Goal: Task Accomplishment & Management: Manage account settings

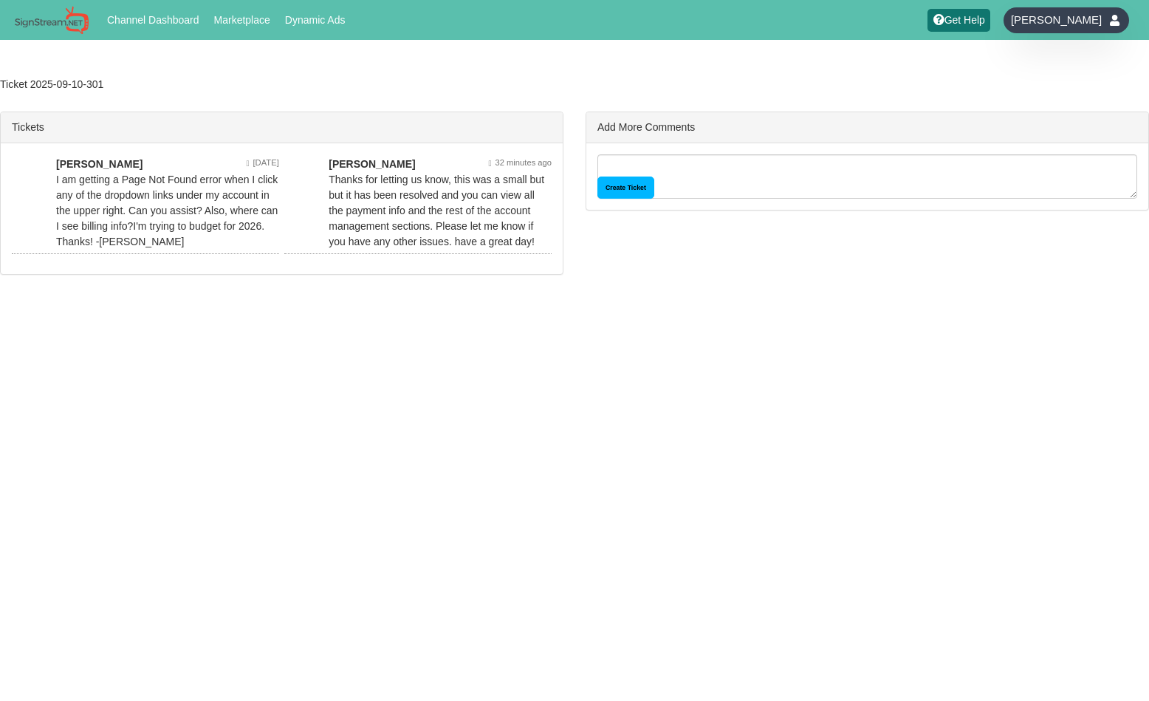
click at [1065, 14] on span "[PERSON_NAME]" at bounding box center [1056, 20] width 91 height 15
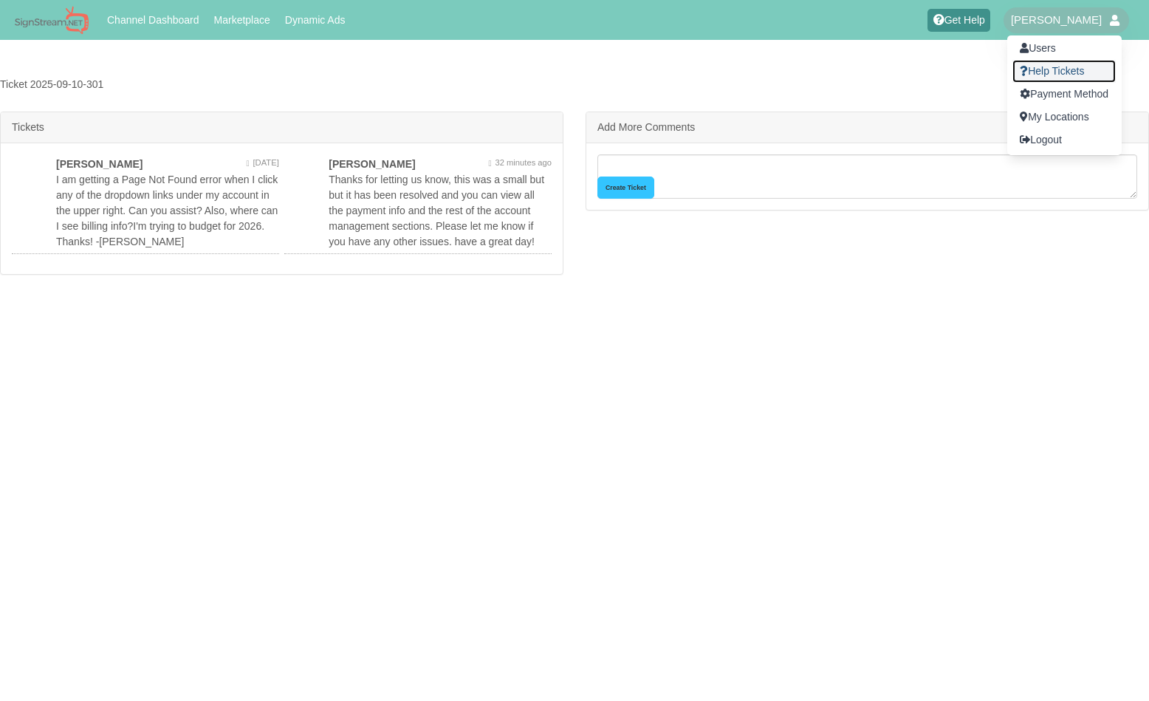
click at [1052, 70] on link "Help Tickets" at bounding box center [1063, 71] width 103 height 23
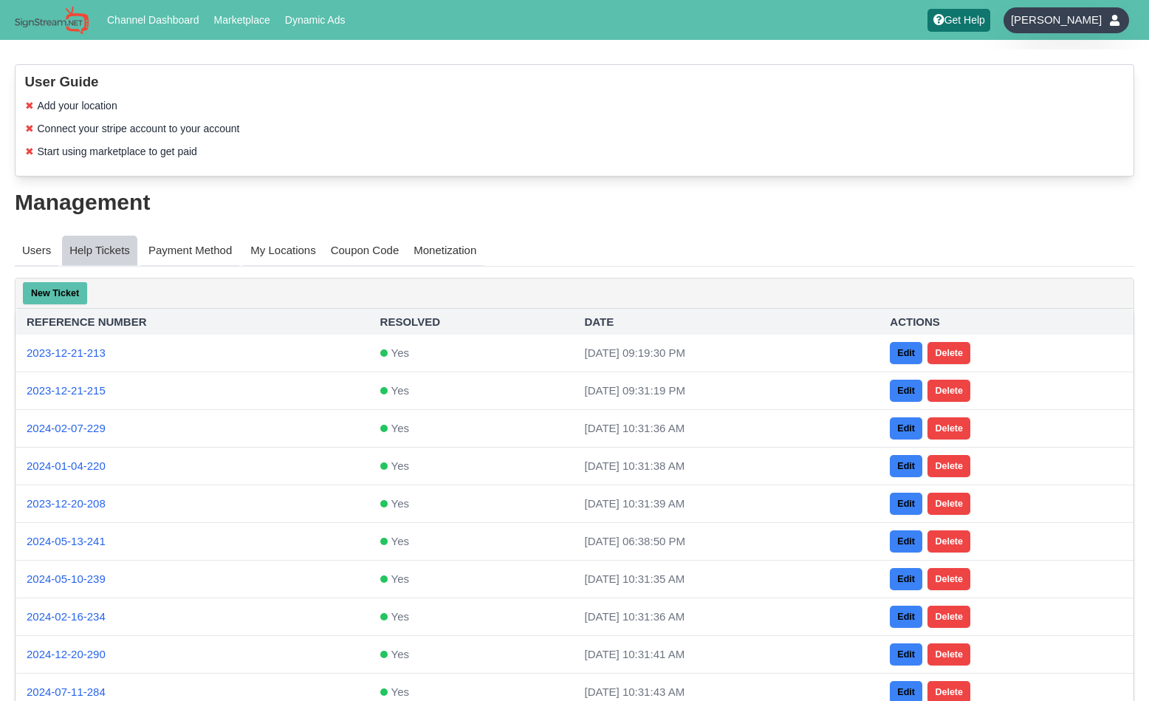
click at [1105, 21] on div "[PERSON_NAME]" at bounding box center [1066, 20] width 126 height 26
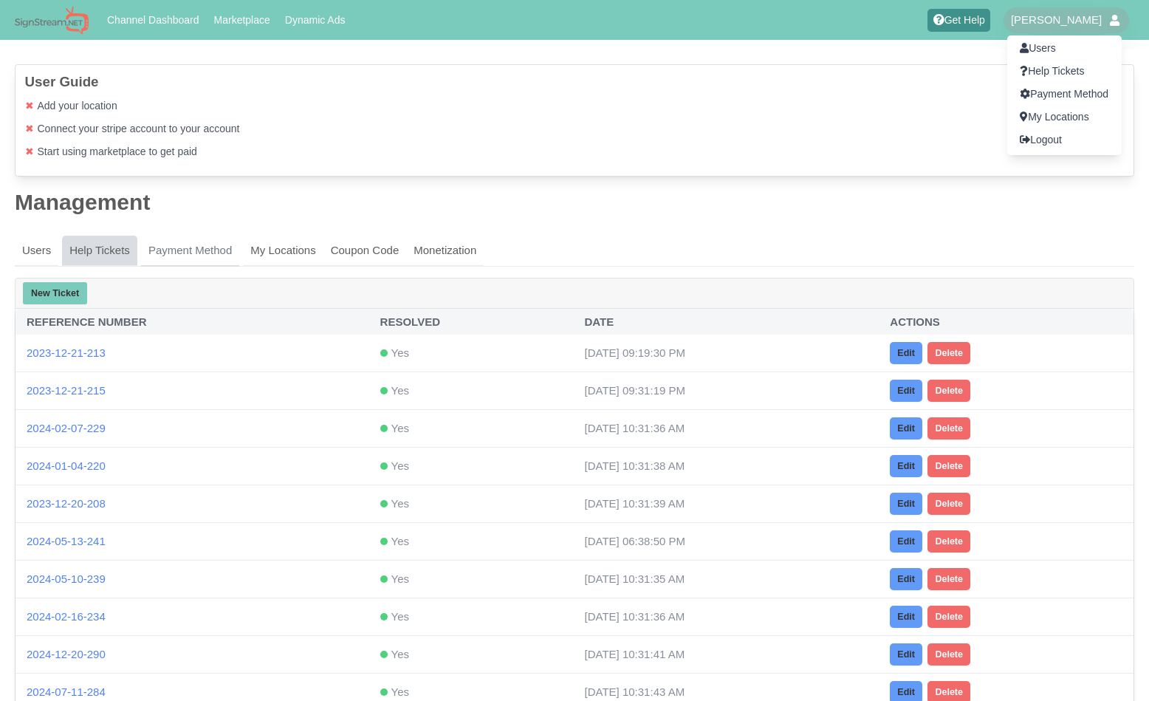
click at [205, 254] on div at bounding box center [574, 350] width 1149 height 701
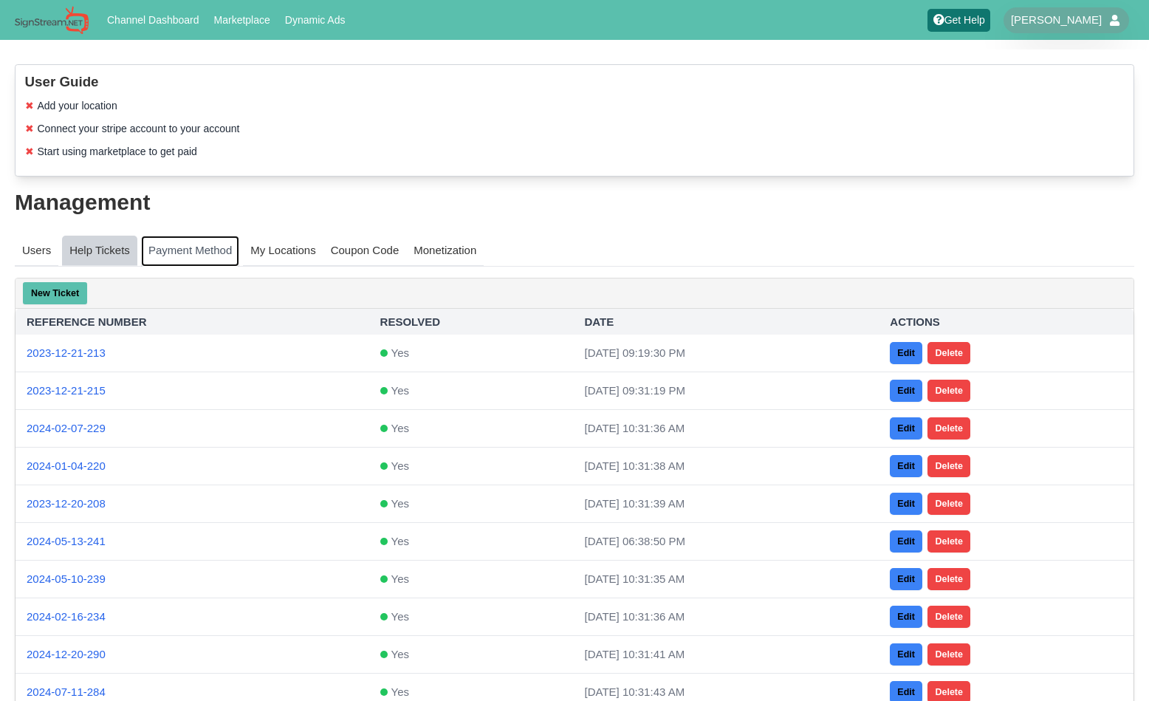
click at [207, 249] on link "Payment Method" at bounding box center [190, 251] width 98 height 31
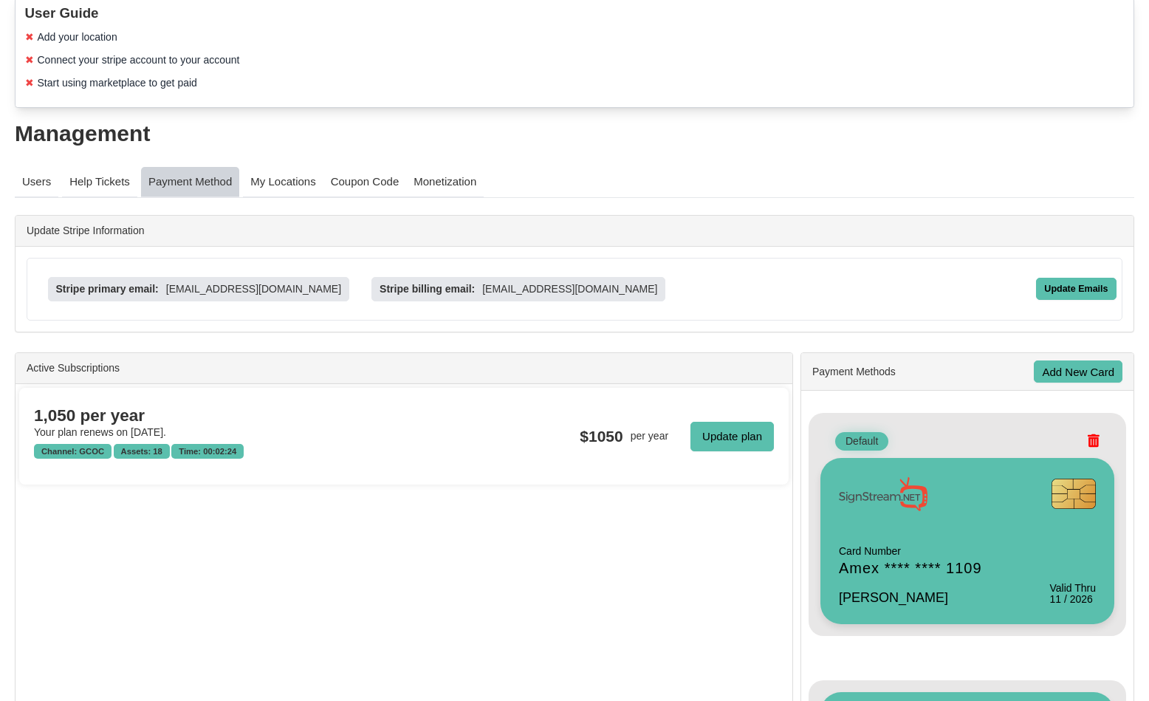
scroll to position [66, 0]
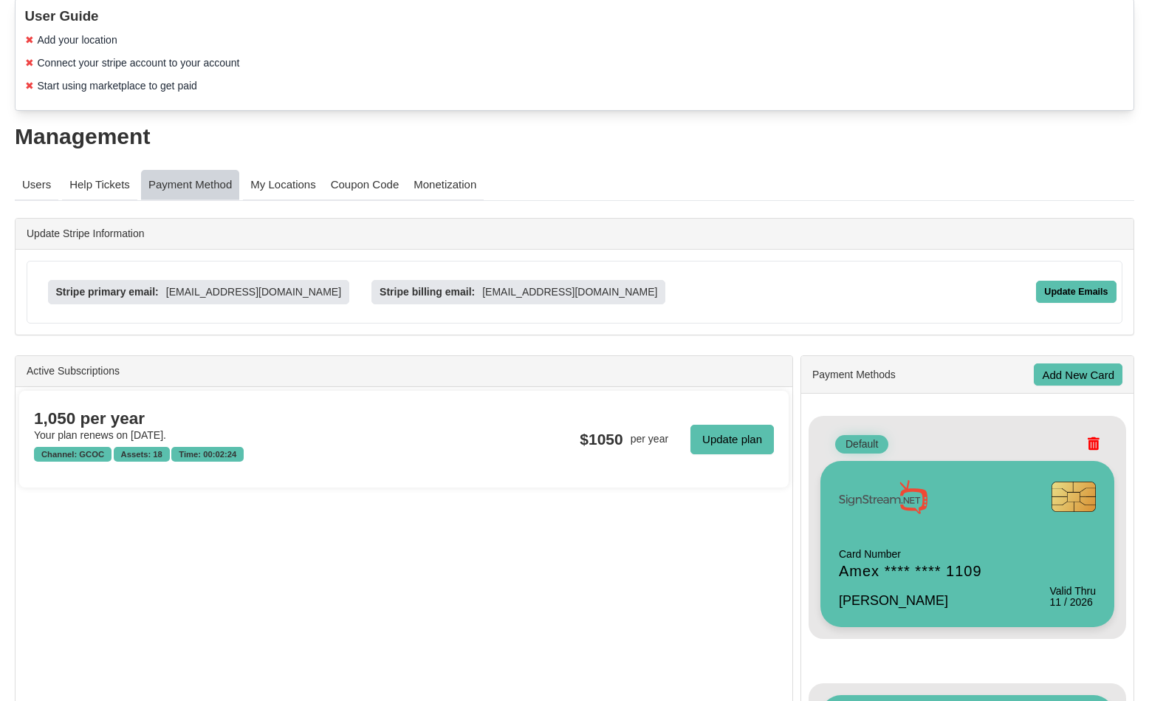
click at [1063, 296] on div "Update Emails" at bounding box center [1076, 292] width 80 height 22
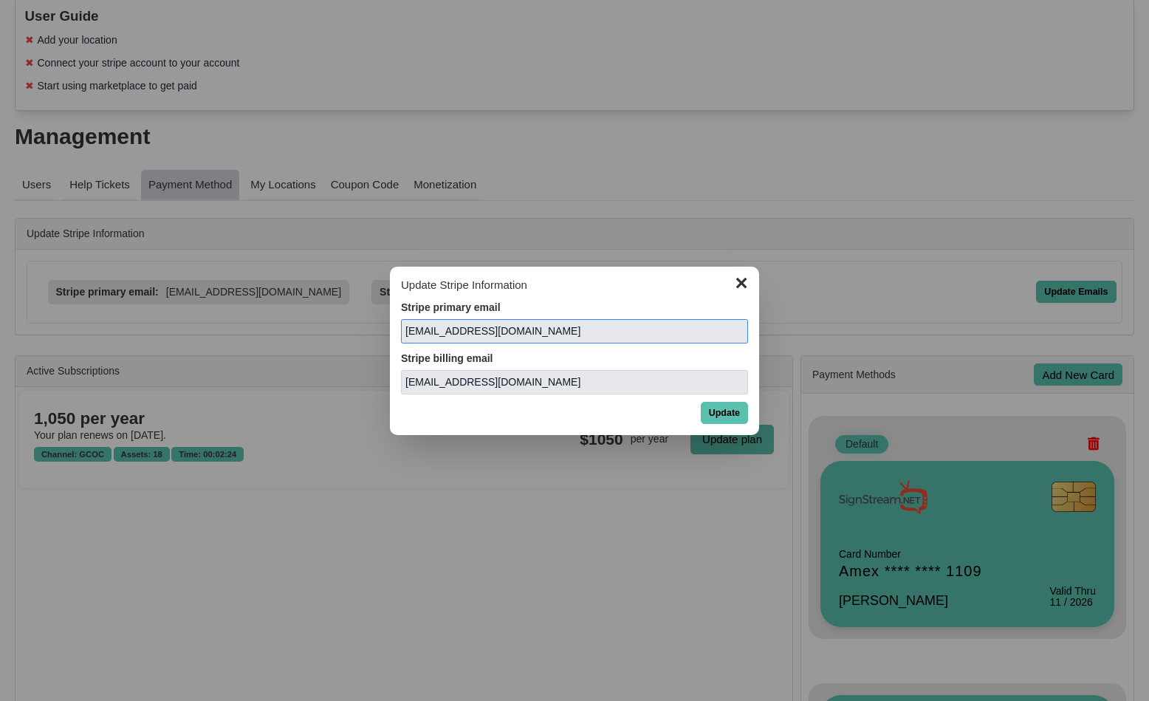
drag, startPoint x: 450, startPoint y: 328, endPoint x: 395, endPoint y: 328, distance: 55.4
click at [395, 328] on div "✕ Update Stripe Information Stripe primary email rheadrick@gwinnettchamber.org …" at bounding box center [574, 351] width 369 height 168
type input "mbailey@gwinnettchamber.org"
drag, startPoint x: 449, startPoint y: 384, endPoint x: 346, endPoint y: 380, distance: 103.5
click at [351, 381] on dialog "✕ Update Stripe Information Stripe primary email mbailey@gwinnettchamber.org St…" at bounding box center [574, 350] width 1149 height 701
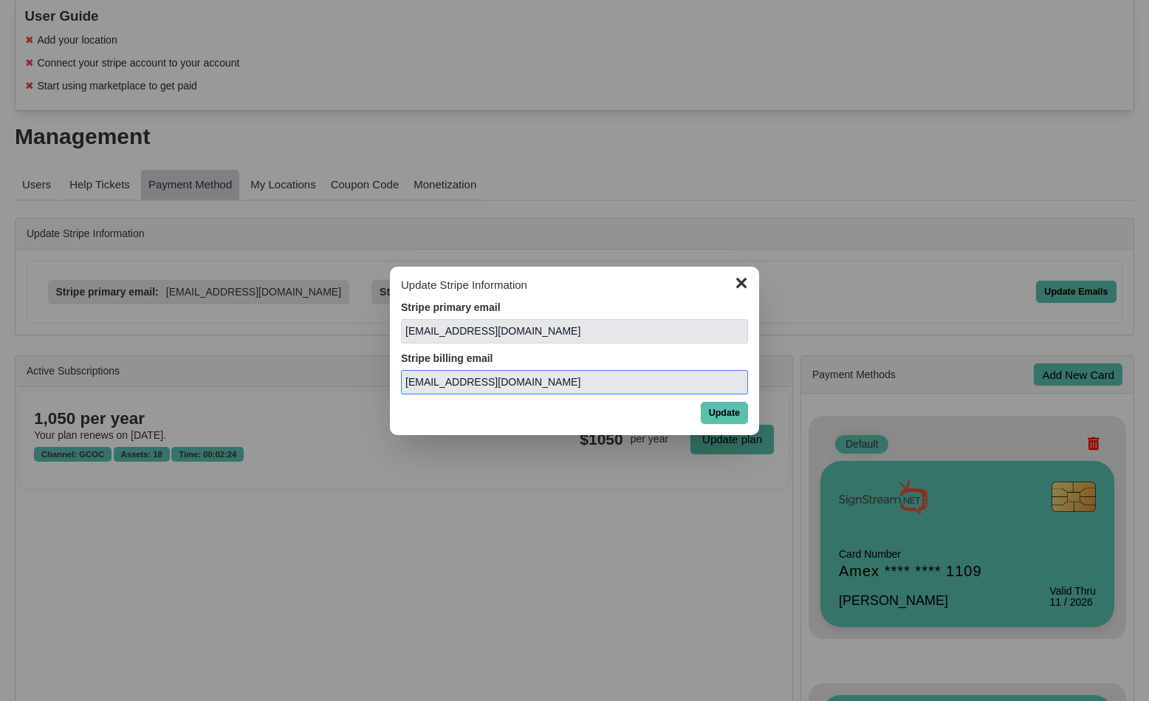
type input "mbailey@gwinnettchamber.org"
click at [710, 408] on button "Update" at bounding box center [724, 413] width 47 height 22
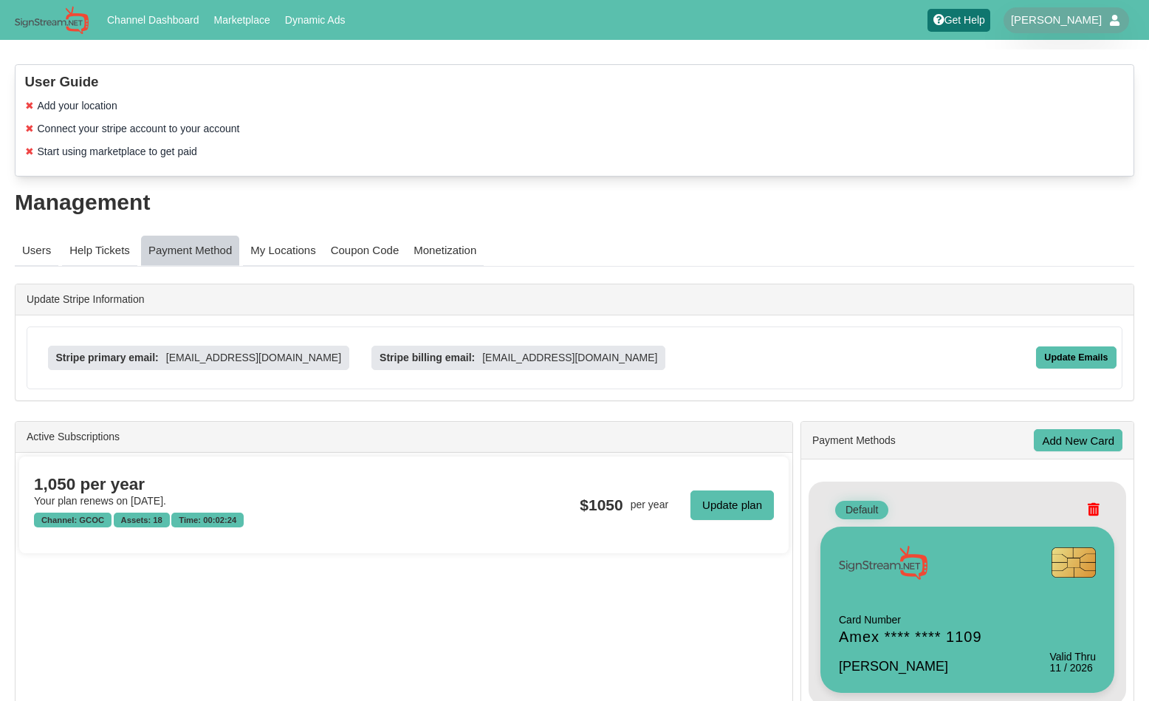
scroll to position [66, 0]
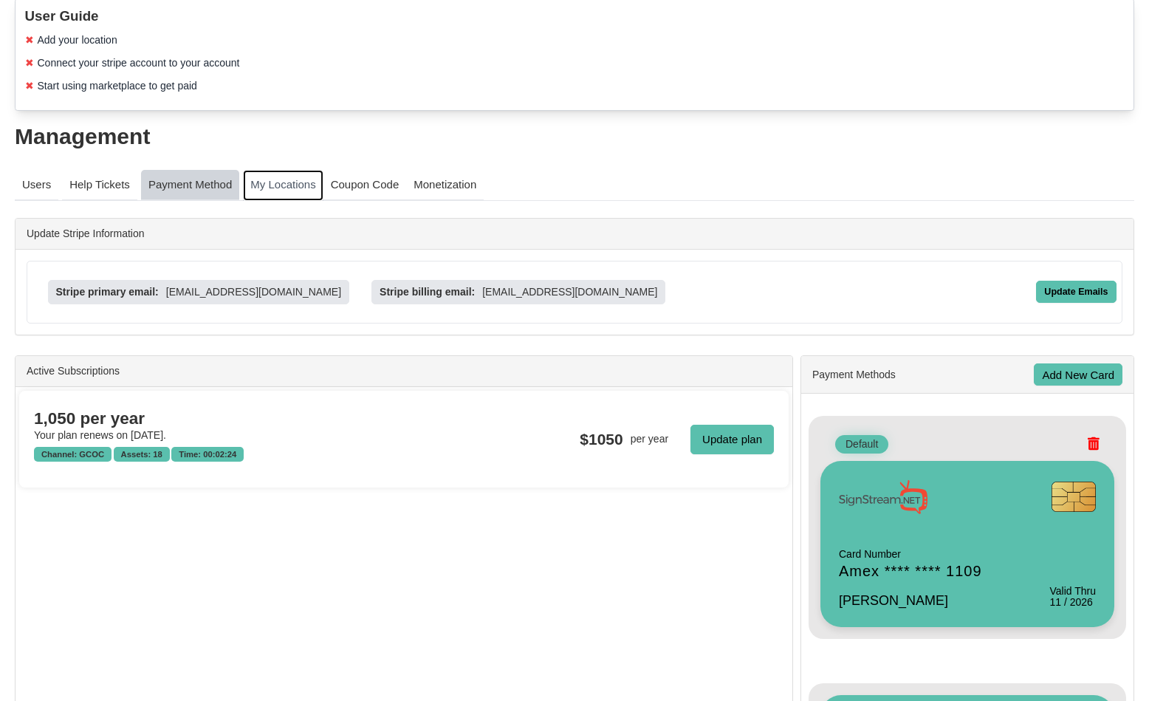
click at [305, 180] on link "My Locations" at bounding box center [283, 185] width 80 height 31
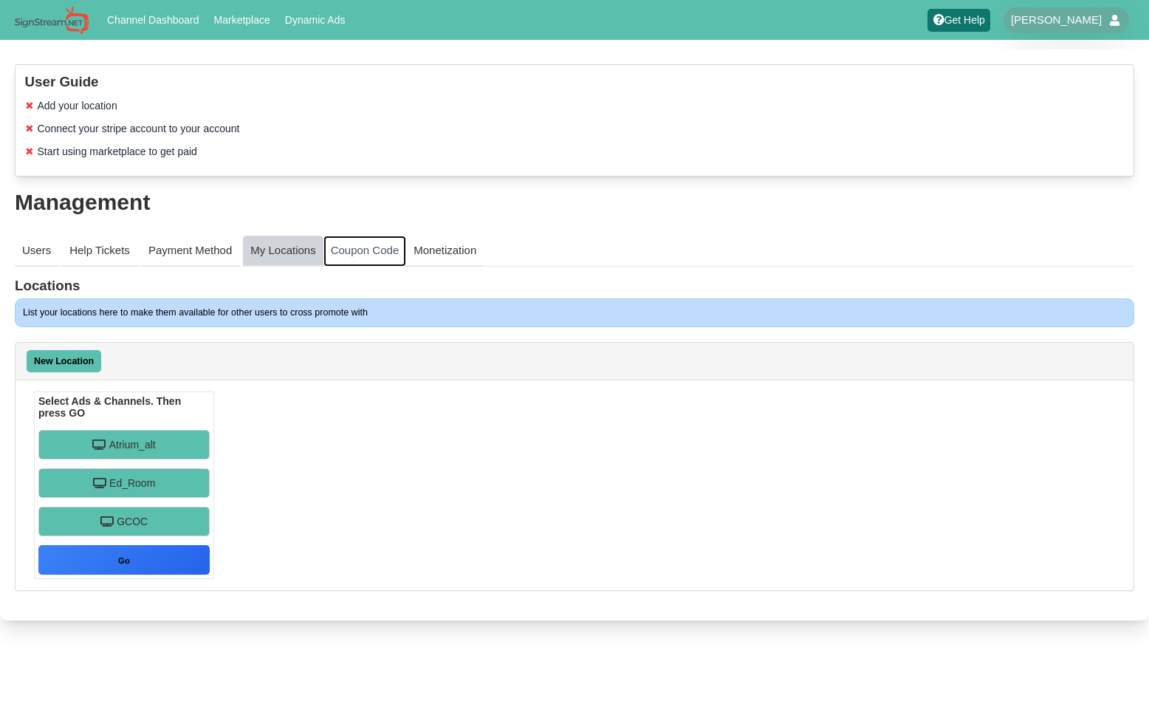
click at [394, 249] on link "Coupon Code" at bounding box center [364, 251] width 83 height 31
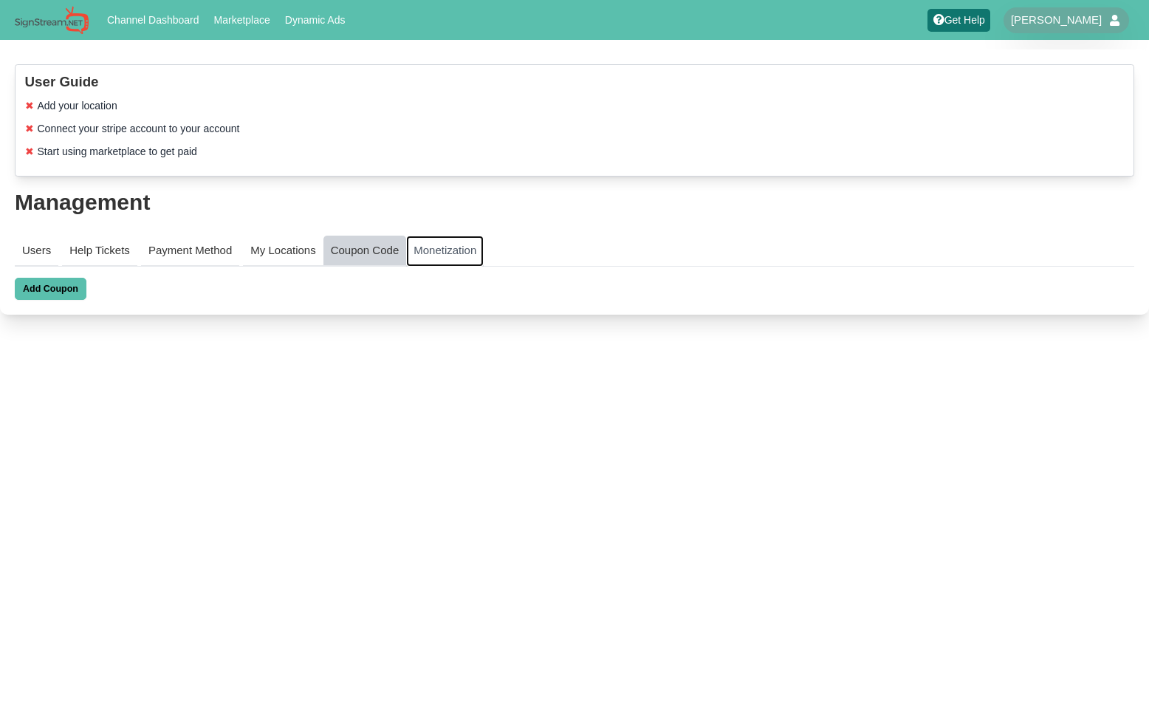
click at [451, 252] on link "Monetization" at bounding box center [445, 251] width 78 height 31
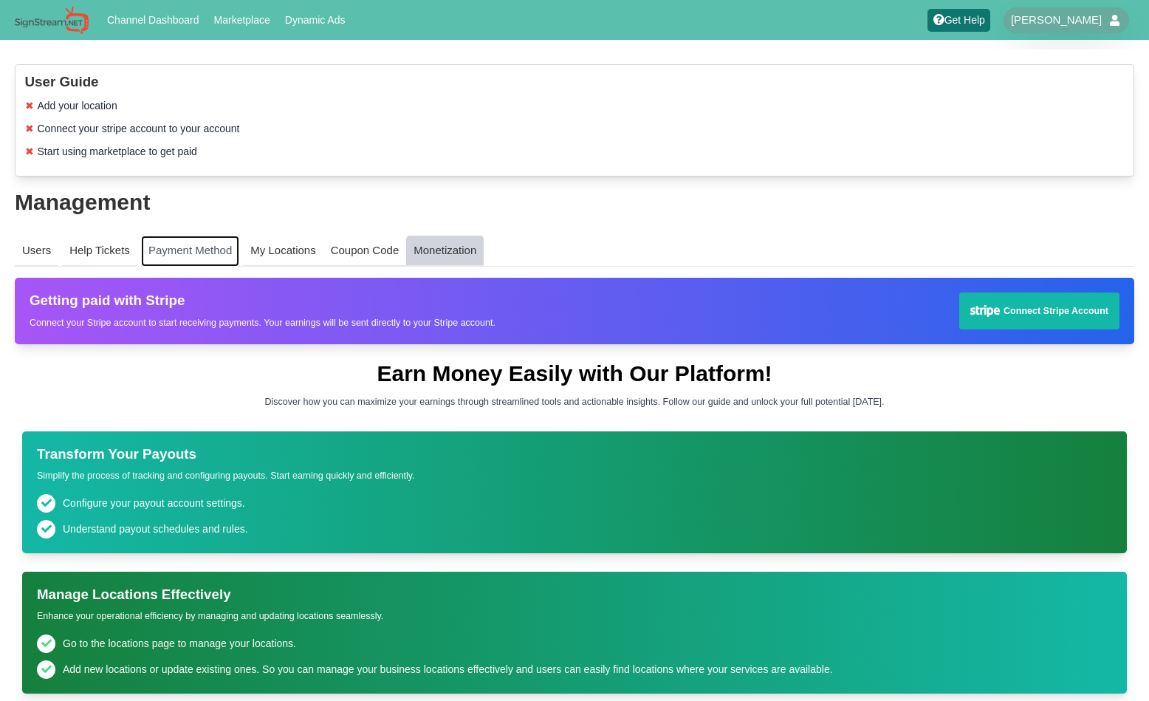
click at [185, 247] on link "Payment Method" at bounding box center [190, 251] width 98 height 31
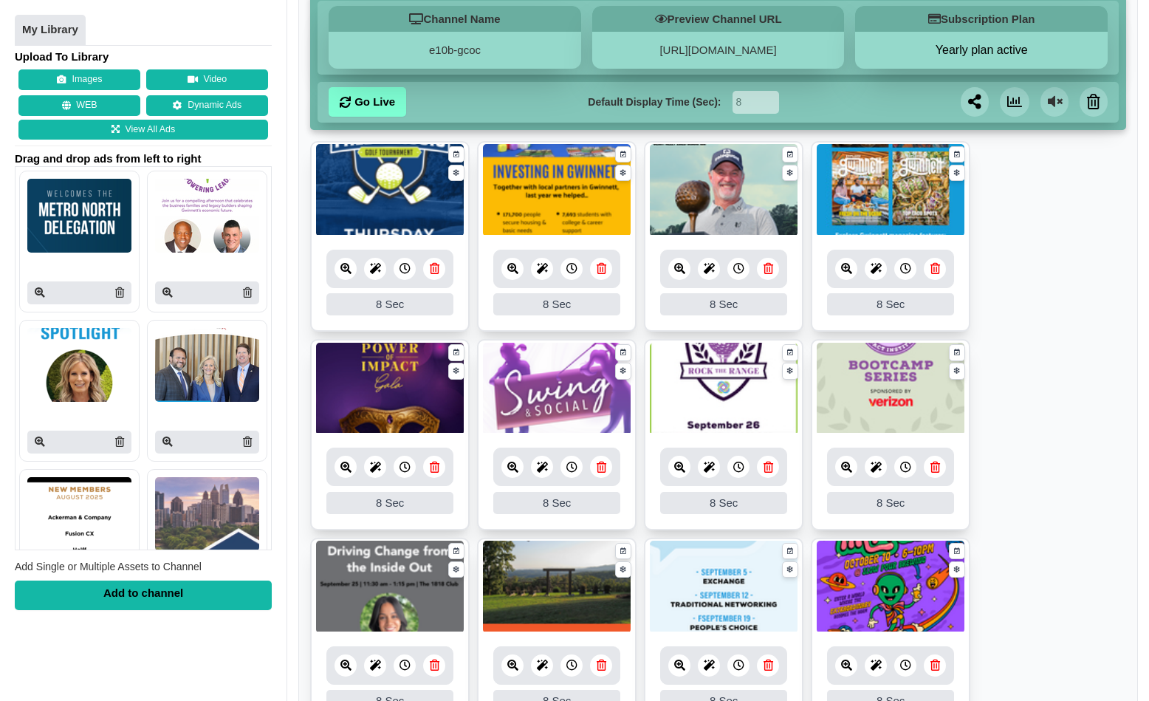
scroll to position [247, 0]
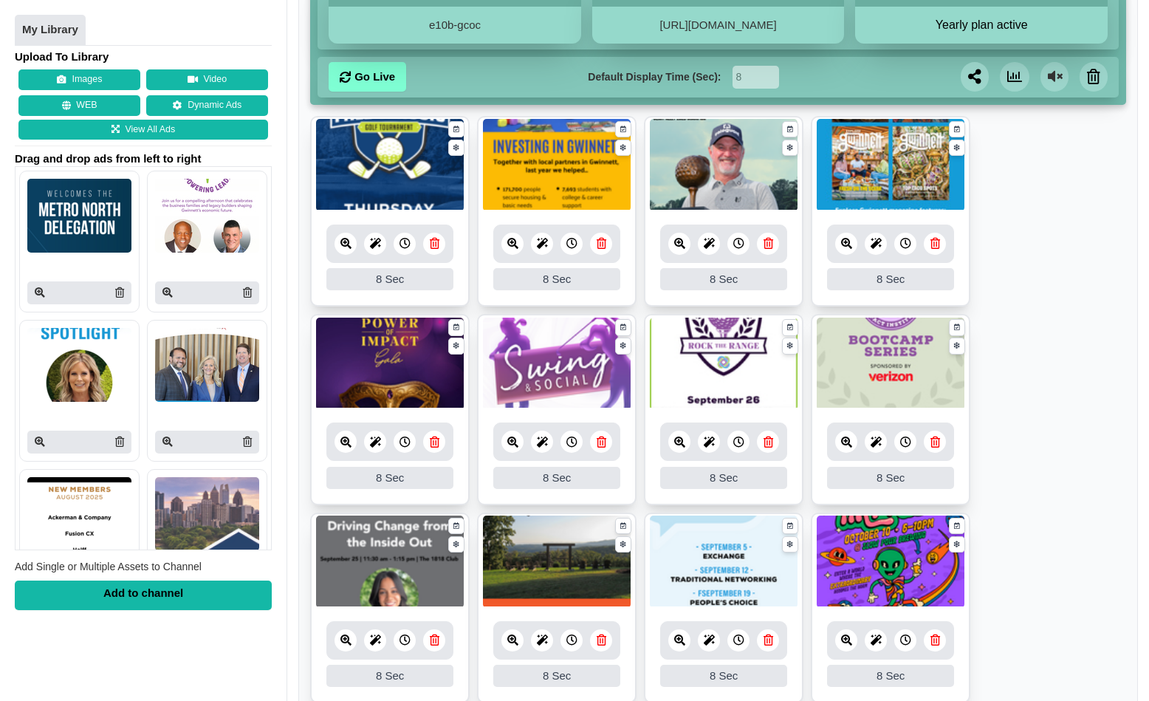
click at [846, 446] on icon at bounding box center [846, 441] width 11 height 11
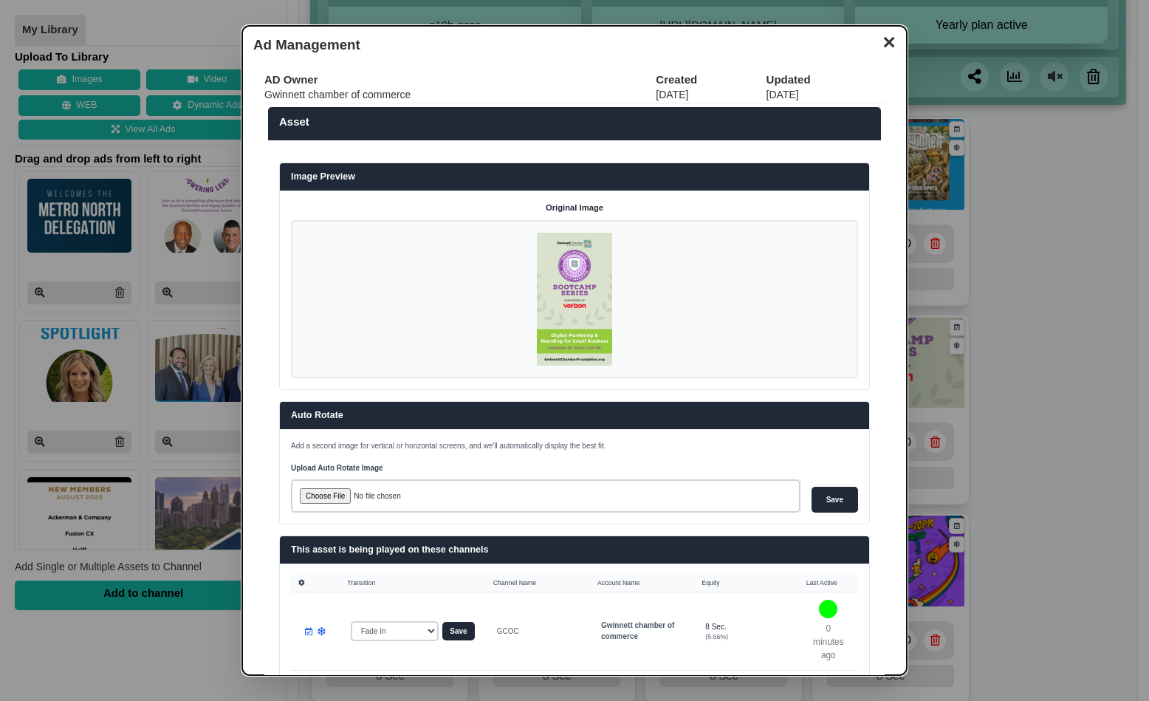
click at [572, 325] on img at bounding box center [574, 299] width 75 height 133
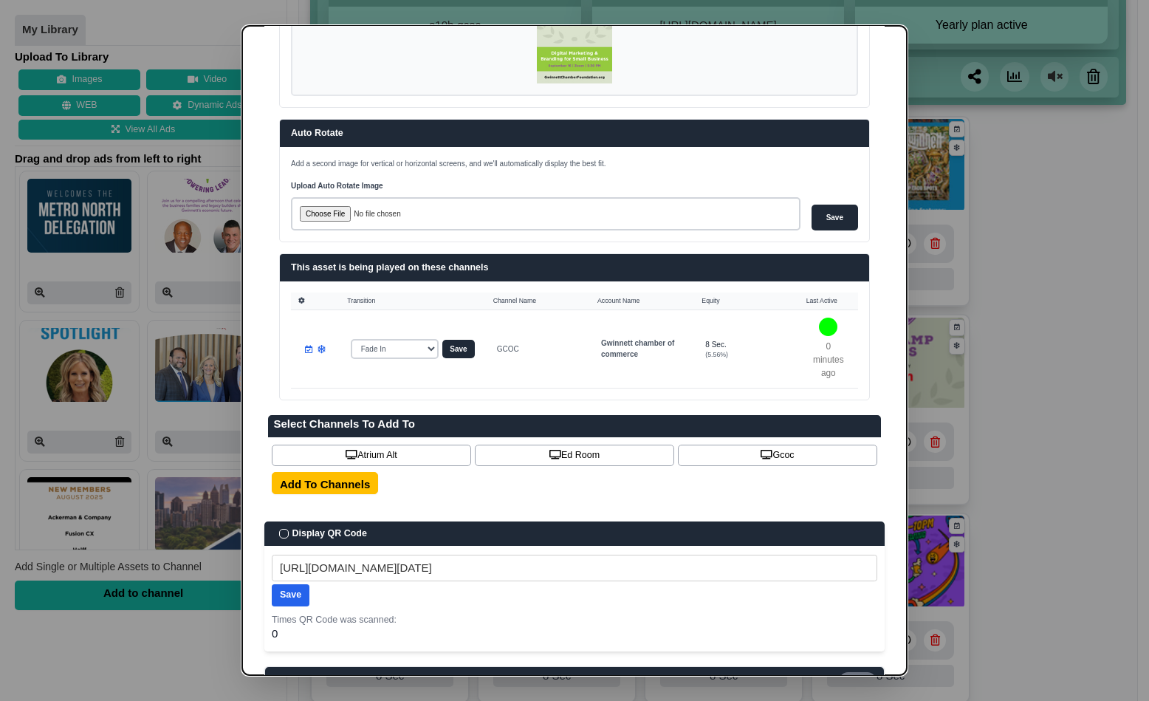
scroll to position [0, 0]
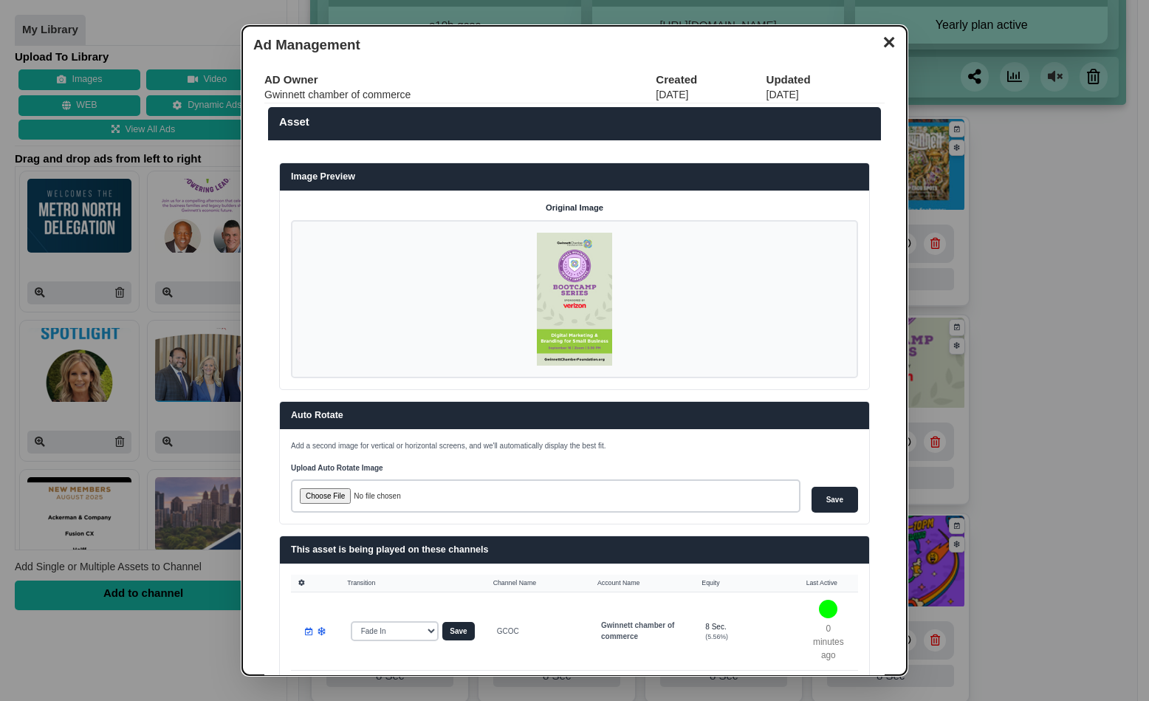
click at [888, 46] on button "✕" at bounding box center [888, 41] width 29 height 22
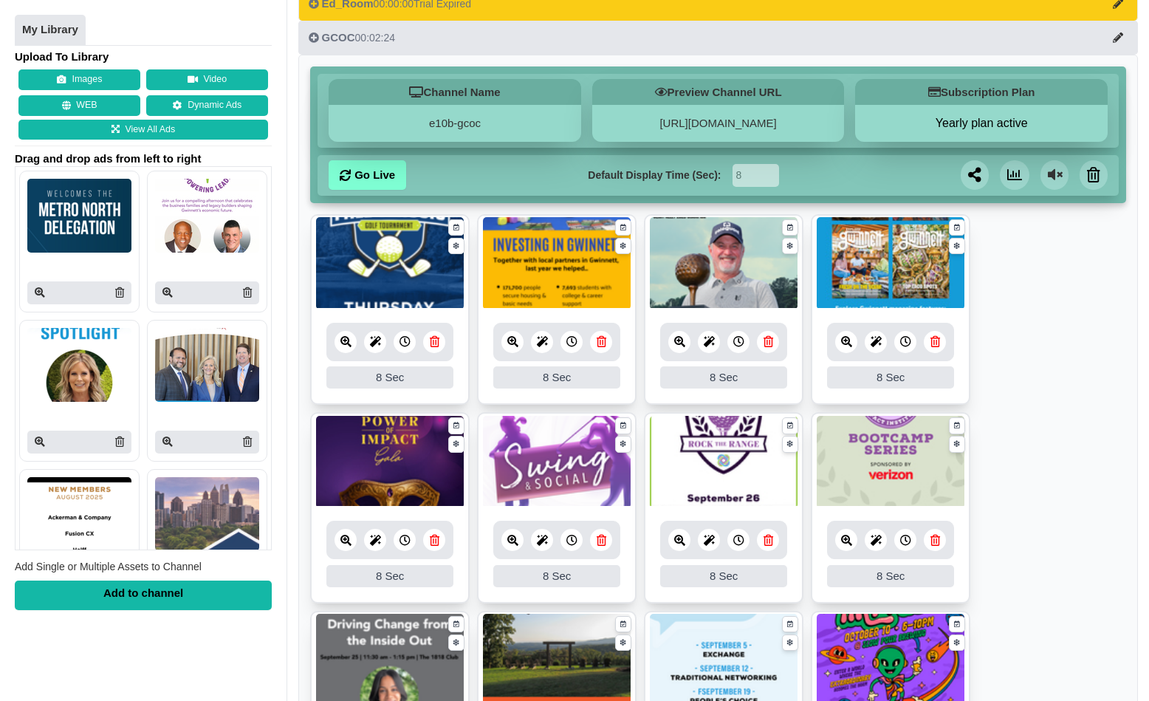
scroll to position [148, 0]
